Goal: Task Accomplishment & Management: Manage account settings

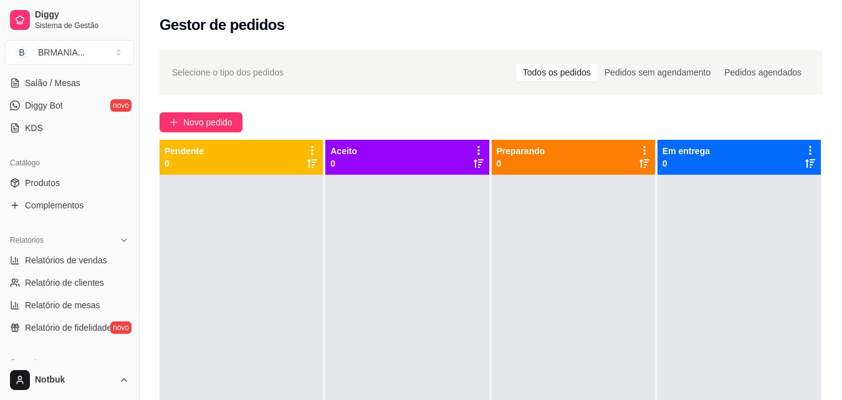
scroll to position [233, 0]
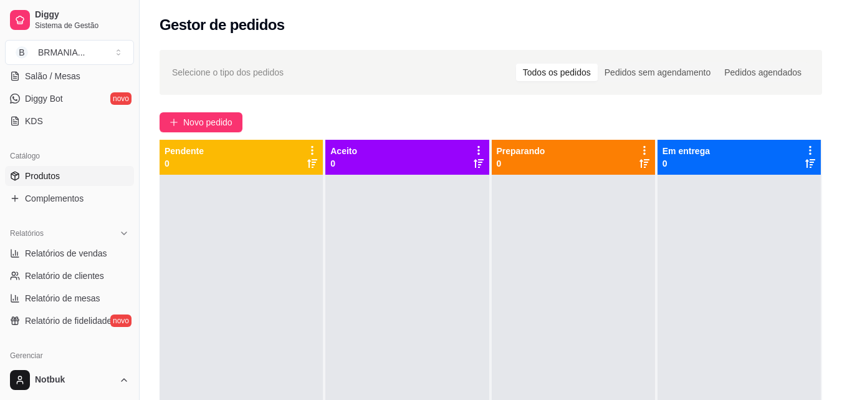
click at [59, 168] on link "Produtos" at bounding box center [69, 176] width 129 height 20
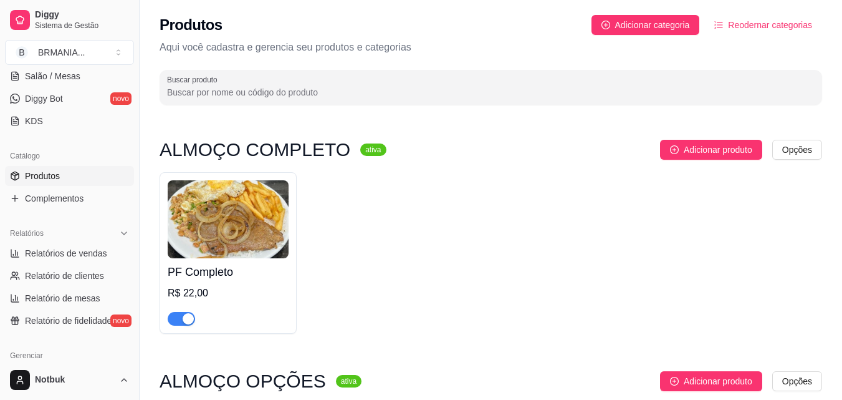
click at [186, 317] on div "button" at bounding box center [188, 318] width 11 height 11
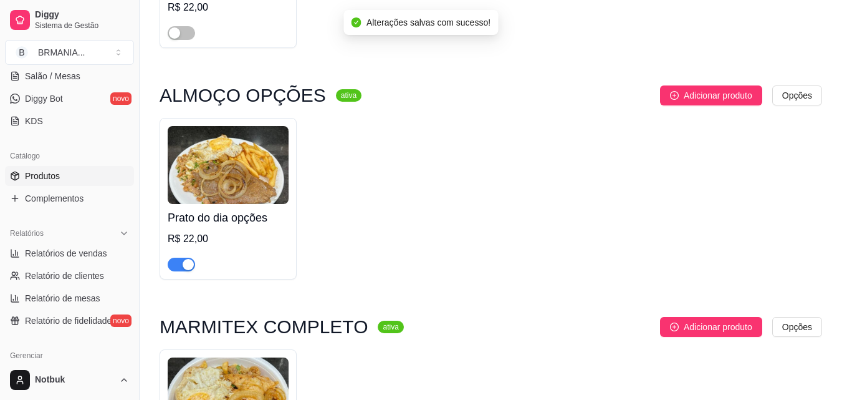
scroll to position [274, 0]
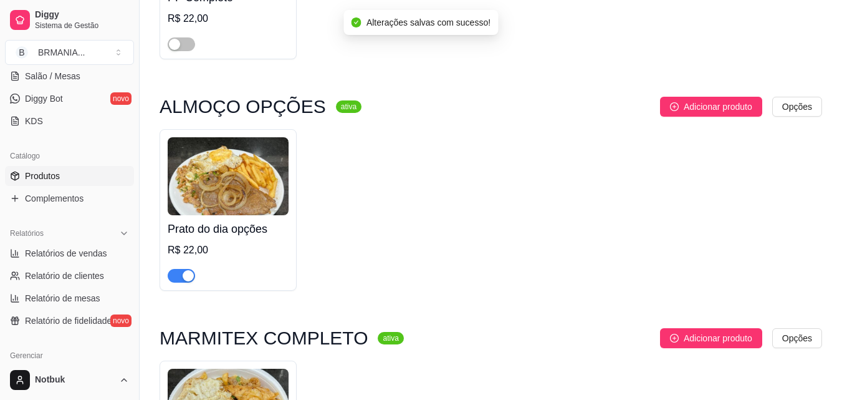
click at [190, 277] on div "button" at bounding box center [188, 275] width 11 height 11
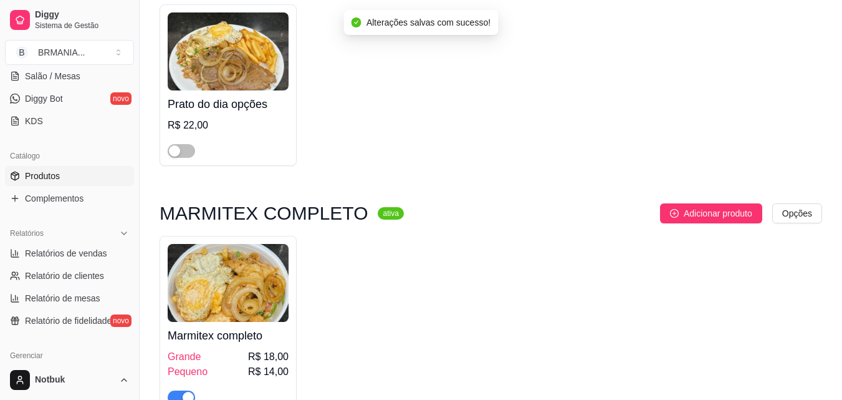
scroll to position [474, 0]
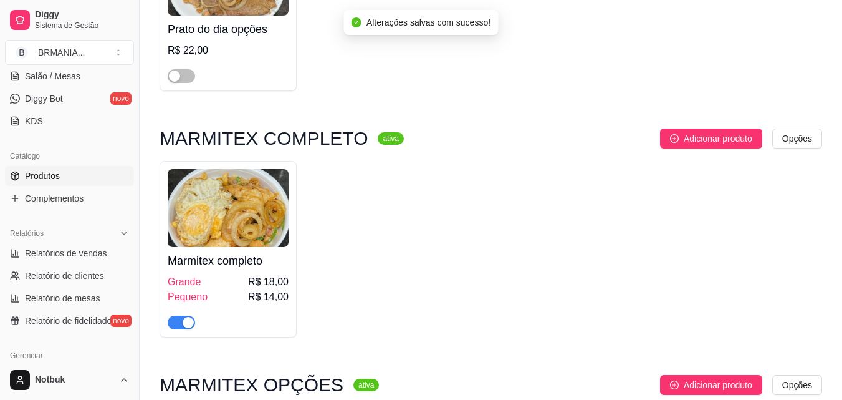
click at [191, 326] on div "button" at bounding box center [188, 322] width 11 height 11
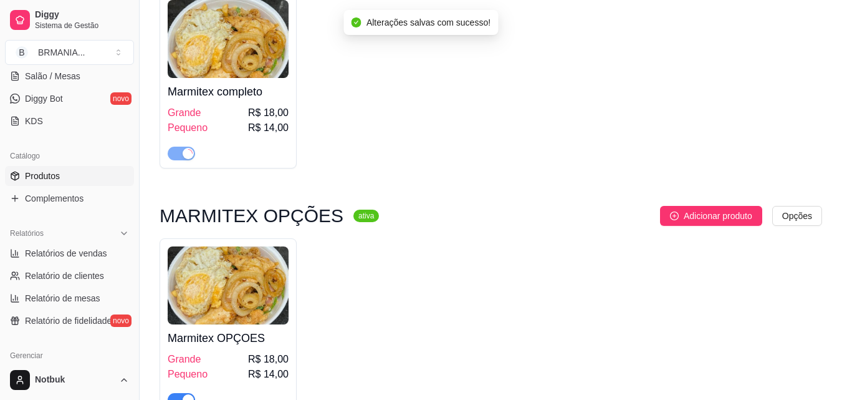
scroll to position [673, 0]
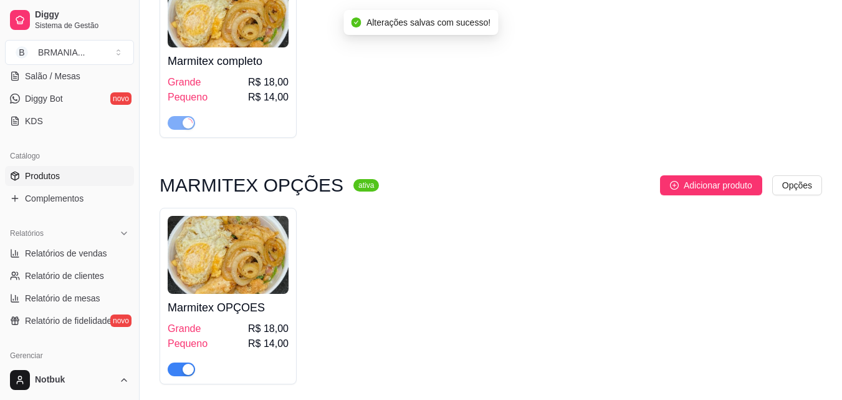
click at [187, 372] on div "button" at bounding box center [188, 368] width 11 height 11
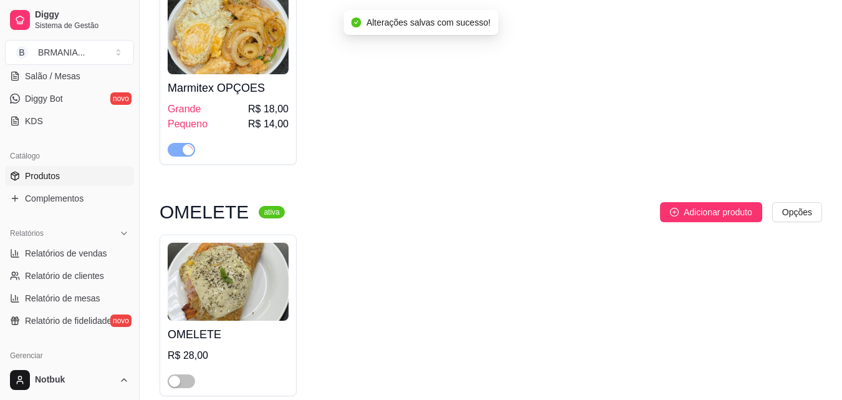
scroll to position [898, 0]
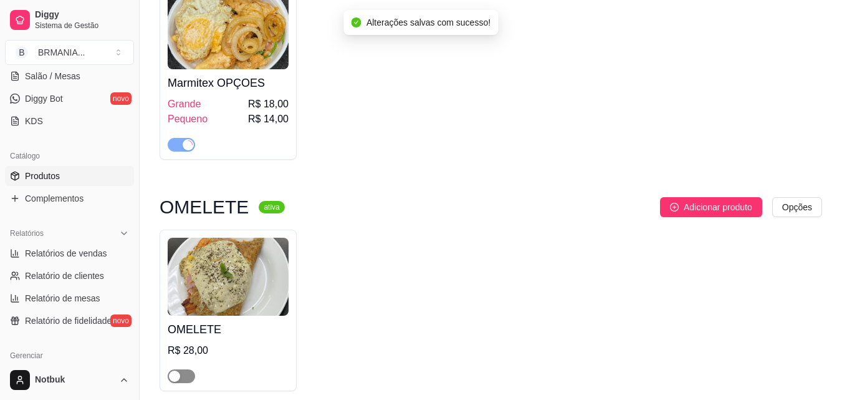
click at [185, 376] on span "button" at bounding box center [181, 376] width 27 height 14
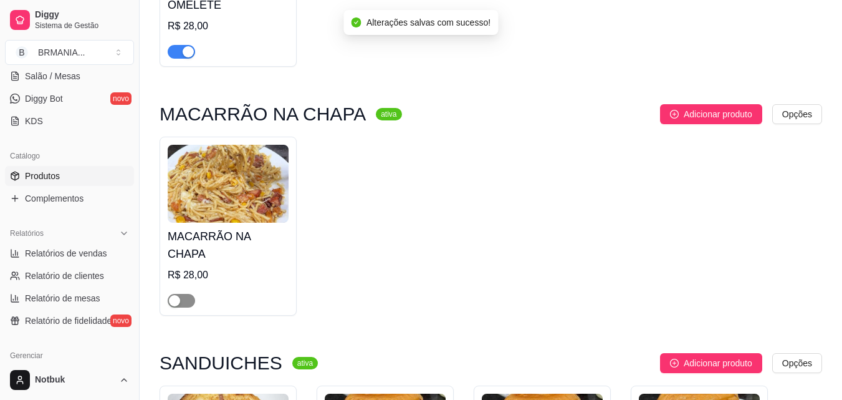
click at [179, 295] on div "button" at bounding box center [174, 300] width 11 height 11
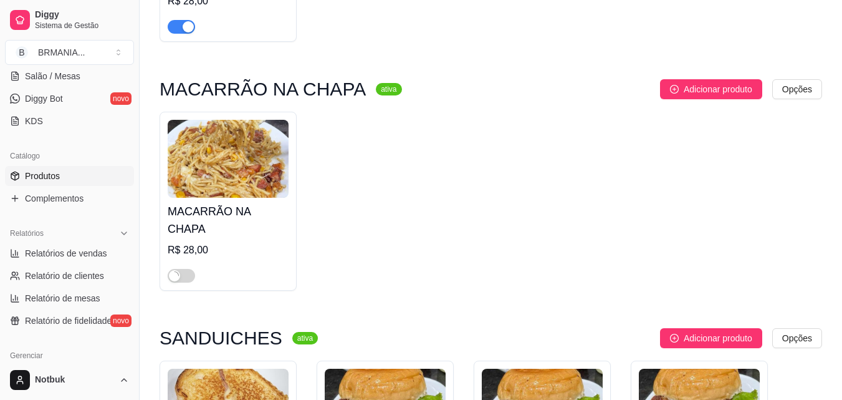
scroll to position [1370, 0]
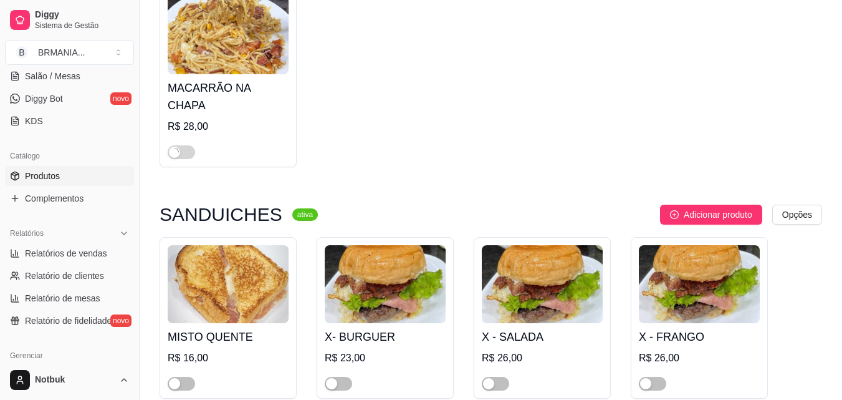
click at [186, 350] on div "R$ 16,00" at bounding box center [228, 357] width 121 height 15
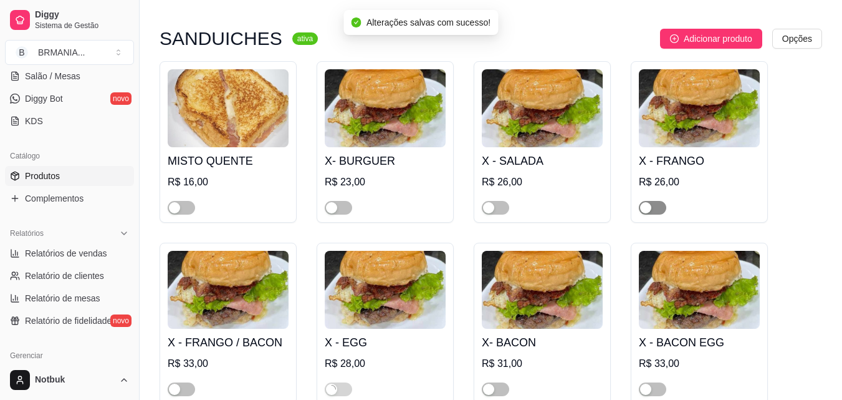
click at [649, 202] on div "button" at bounding box center [645, 207] width 11 height 11
click at [493, 202] on div "button" at bounding box center [488, 207] width 11 height 11
click at [337, 202] on div "button" at bounding box center [331, 207] width 11 height 11
click at [184, 201] on span "button" at bounding box center [181, 208] width 27 height 14
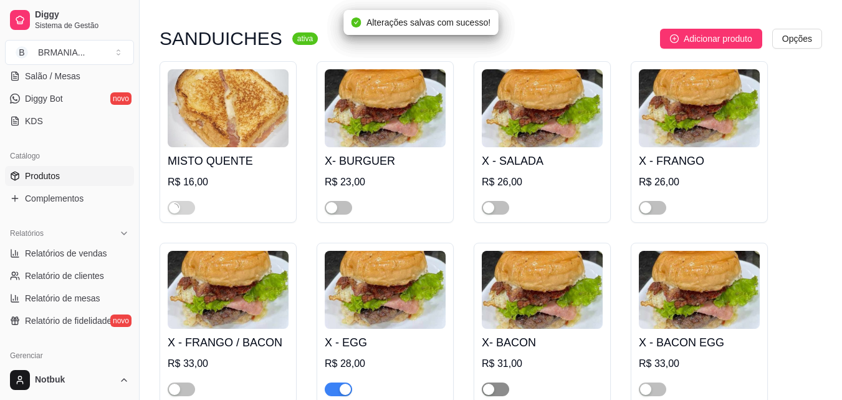
click at [487, 383] on div "button" at bounding box center [488, 388] width 11 height 11
click at [655, 382] on span "button" at bounding box center [652, 389] width 27 height 14
click at [180, 383] on div "button" at bounding box center [174, 388] width 11 height 11
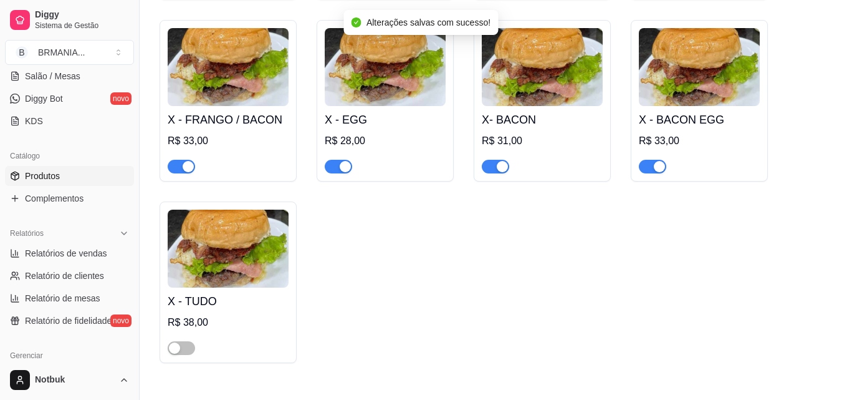
scroll to position [1846, 0]
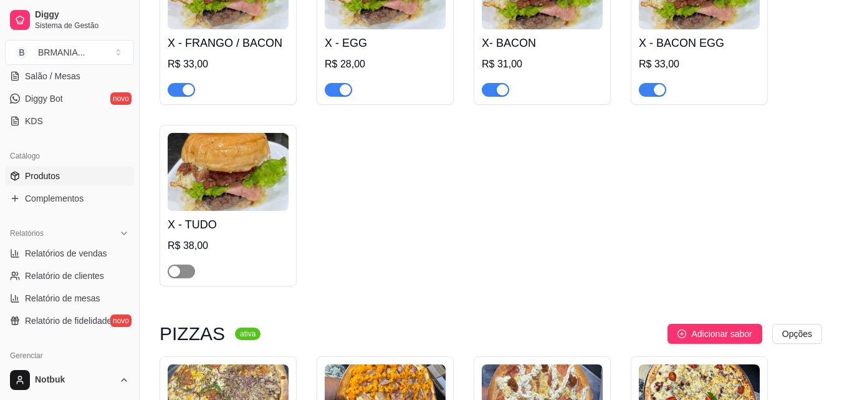
click at [183, 264] on span "button" at bounding box center [181, 271] width 27 height 14
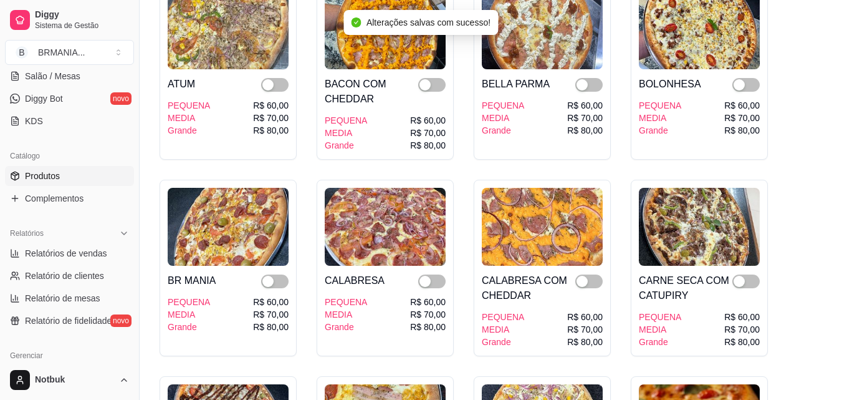
scroll to position [2220, 0]
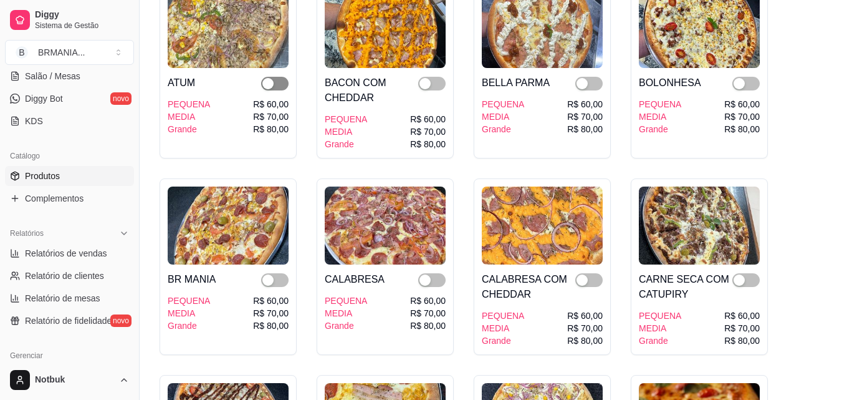
click at [274, 77] on span "button" at bounding box center [274, 84] width 27 height 14
click at [431, 77] on span "button" at bounding box center [431, 84] width 27 height 14
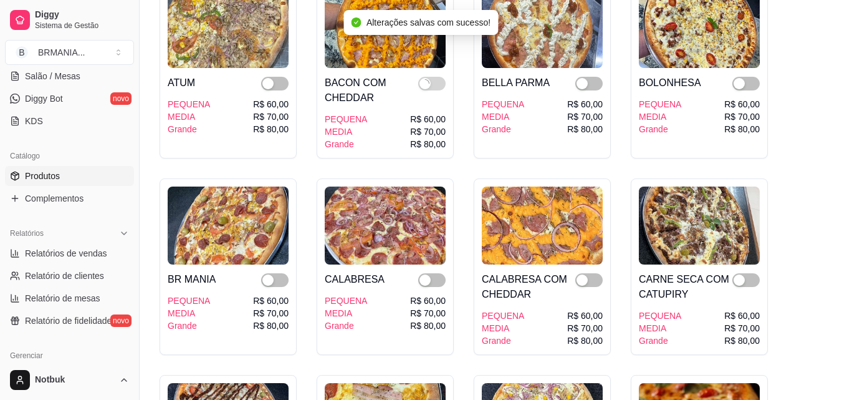
drag, startPoint x: 590, startPoint y: 70, endPoint x: 655, endPoint y: 74, distance: 64.3
click at [590, 77] on span "button" at bounding box center [588, 84] width 27 height 14
click at [751, 77] on span "button" at bounding box center [746, 84] width 27 height 14
click at [743, 274] on div "button" at bounding box center [739, 279] width 11 height 11
click at [592, 273] on span "button" at bounding box center [588, 280] width 27 height 14
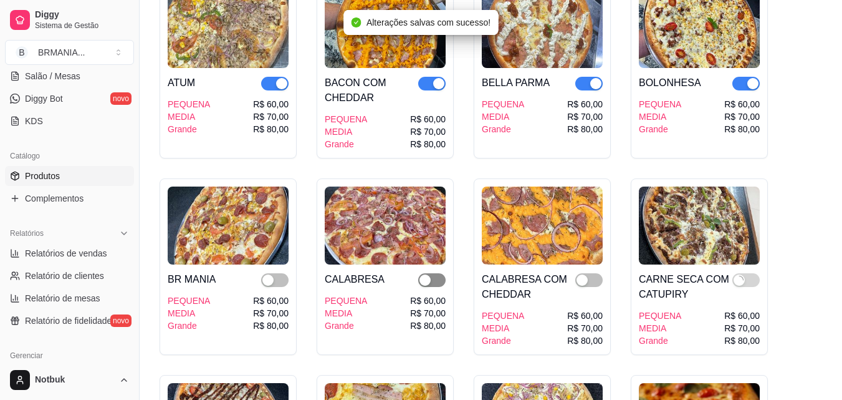
click at [429, 274] on div "button" at bounding box center [425, 279] width 11 height 11
click at [277, 273] on span "button" at bounding box center [274, 280] width 27 height 14
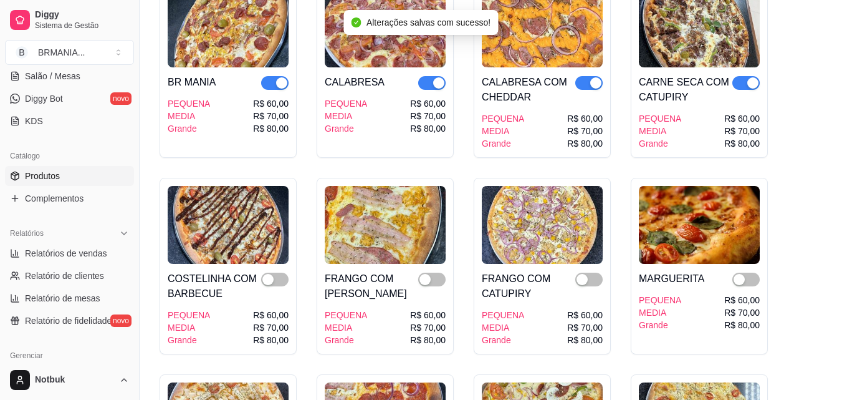
scroll to position [2419, 0]
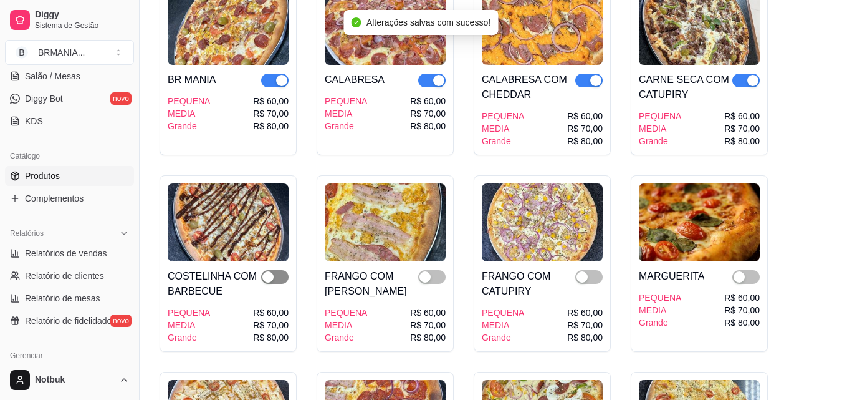
click at [279, 270] on span "button" at bounding box center [274, 277] width 27 height 14
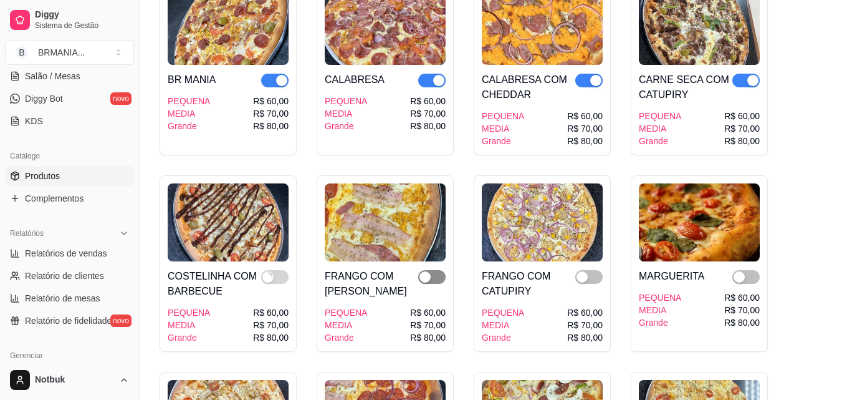
click at [432, 270] on span "button" at bounding box center [431, 277] width 27 height 14
click at [584, 271] on div "button" at bounding box center [582, 276] width 11 height 11
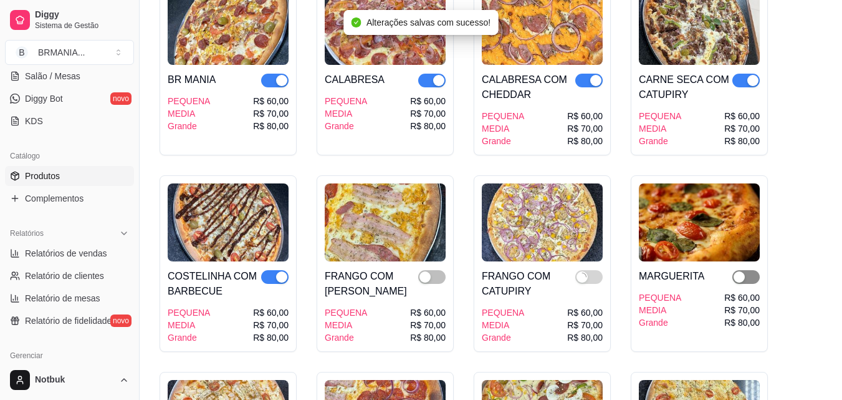
click at [736, 271] on div "button" at bounding box center [739, 276] width 11 height 11
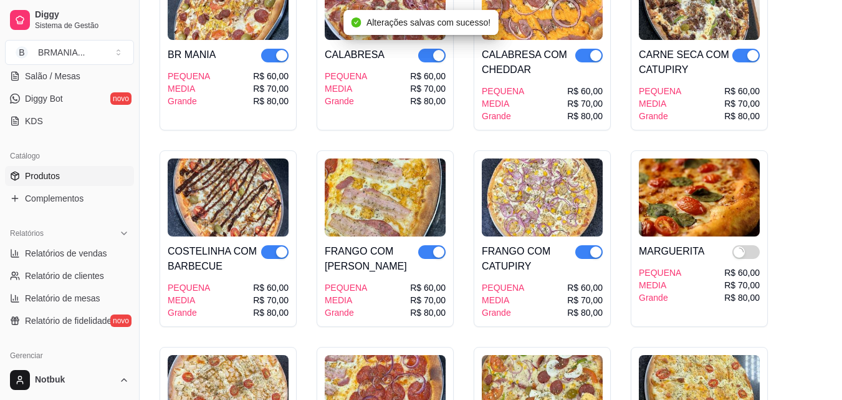
scroll to position [2544, 0]
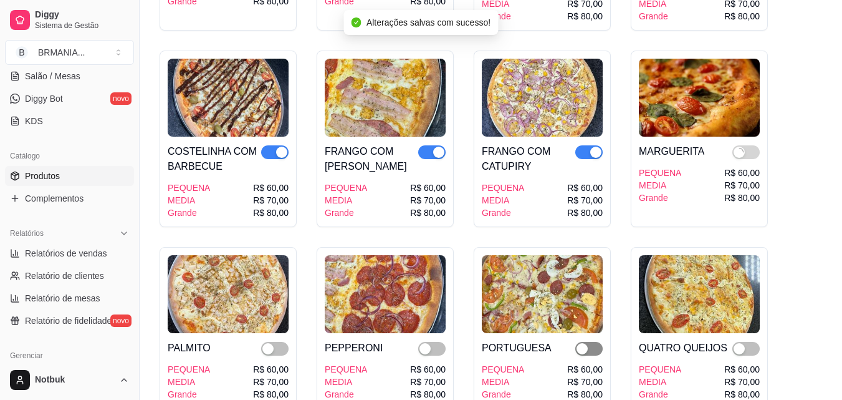
click at [748, 342] on span "button" at bounding box center [746, 349] width 27 height 14
click at [596, 342] on span "button" at bounding box center [588, 349] width 27 height 14
click at [433, 342] on span "button" at bounding box center [431, 349] width 27 height 14
click at [275, 342] on span "button" at bounding box center [274, 349] width 27 height 14
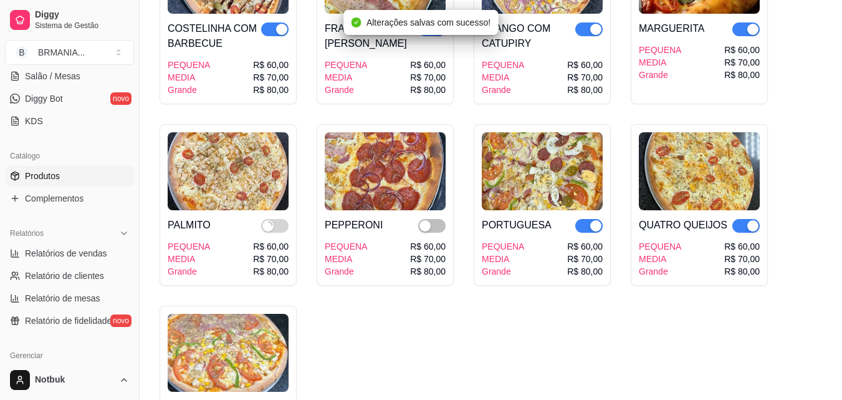
scroll to position [2768, 0]
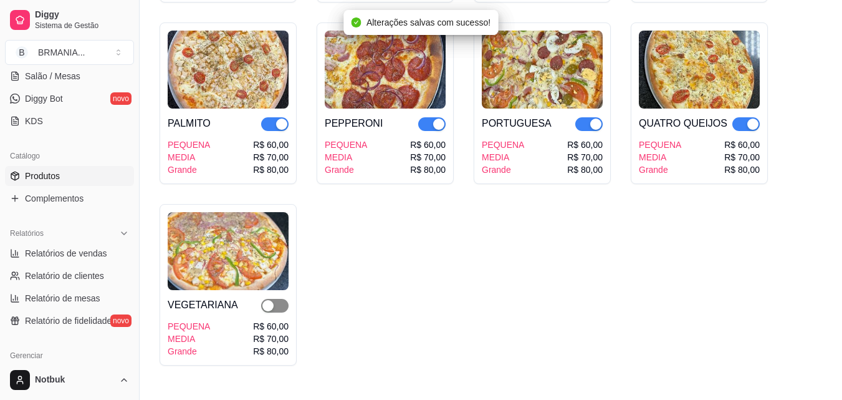
click at [274, 299] on span "button" at bounding box center [274, 306] width 27 height 14
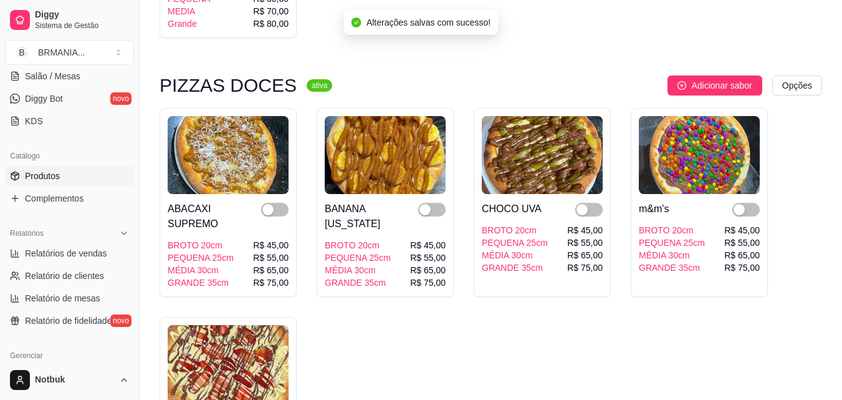
scroll to position [3142, 0]
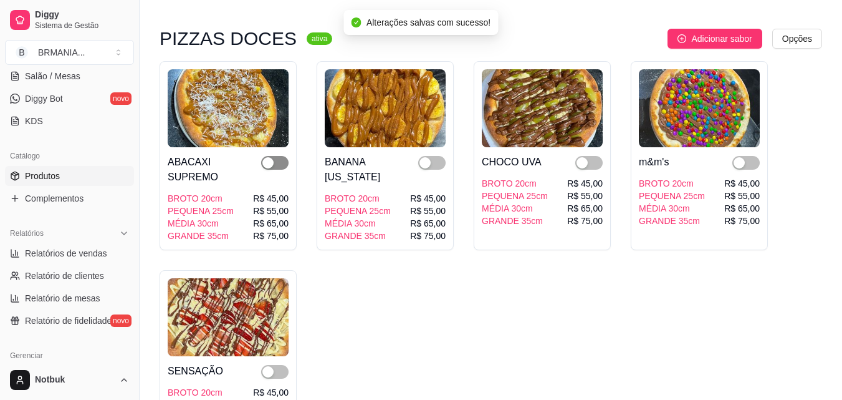
click at [275, 156] on button "button" at bounding box center [274, 163] width 27 height 14
click at [276, 365] on span "button" at bounding box center [274, 372] width 27 height 14
click at [425, 157] on div "button" at bounding box center [425, 162] width 11 height 11
click at [587, 157] on div "button" at bounding box center [582, 162] width 11 height 11
click at [744, 157] on div "button" at bounding box center [739, 162] width 11 height 11
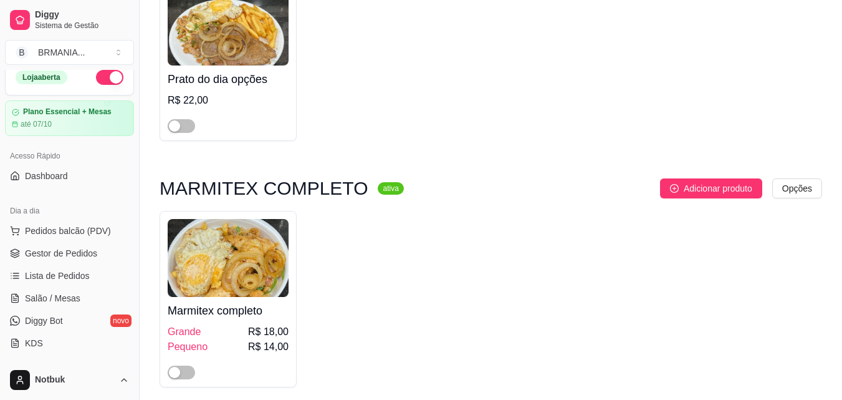
scroll to position [0, 0]
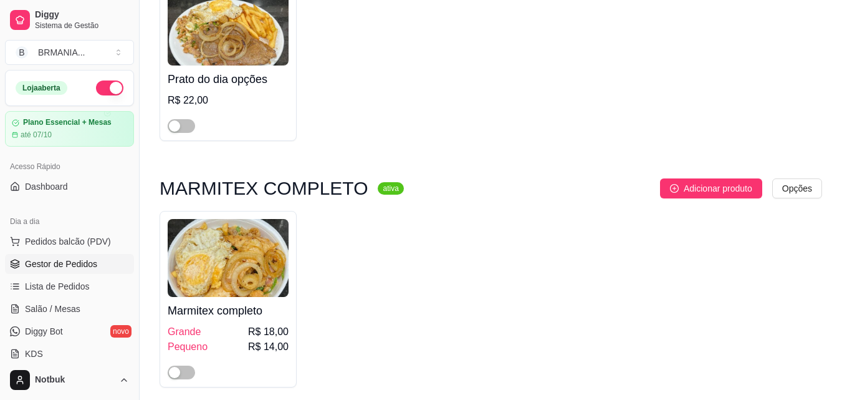
click at [59, 260] on span "Gestor de Pedidos" at bounding box center [61, 263] width 72 height 12
